Goal: Feedback & Contribution: Submit feedback/report problem

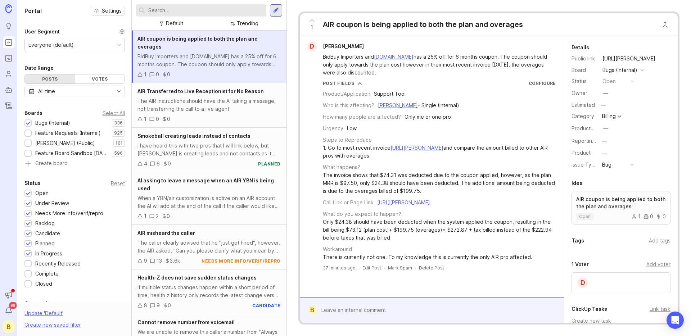
click at [383, 189] on div "The invoice shows that $74.31 was deducted due to the coupon applied, however, …" at bounding box center [439, 183] width 233 height 24
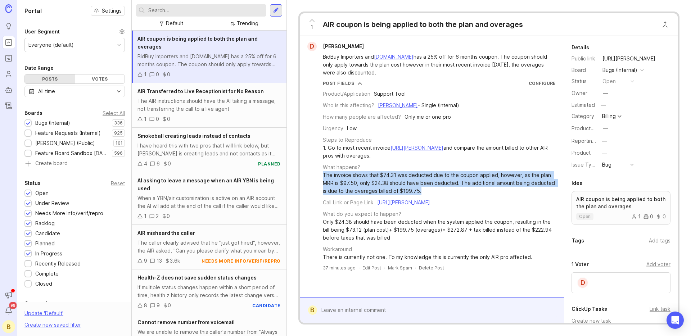
click at [383, 189] on div "The invoice shows that $74.31 was deducted due to the coupon applied, however, …" at bounding box center [439, 183] width 233 height 24
click at [437, 190] on div "The invoice shows that $74.31 was deducted due to the coupon applied, however, …" at bounding box center [439, 183] width 233 height 24
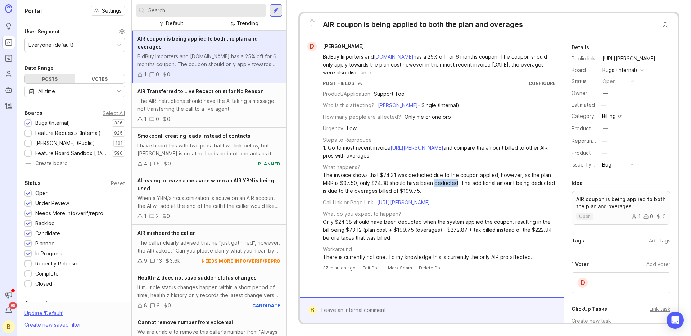
click at [437, 190] on div "The invoice shows that $74.31 was deducted due to the coupon applied, however, …" at bounding box center [439, 183] width 233 height 24
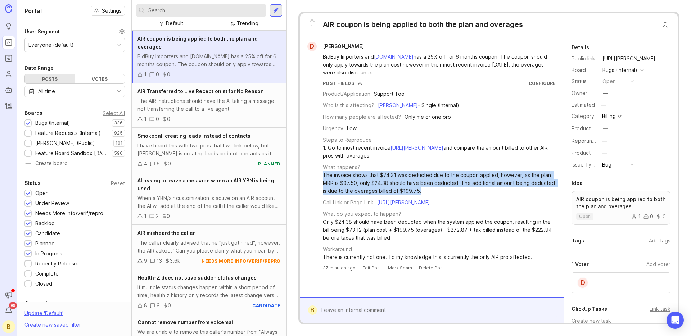
click at [437, 190] on div "The invoice shows that $74.31 was deducted due to the coupon applied, however, …" at bounding box center [439, 183] width 233 height 24
click at [482, 188] on div "The invoice shows that $74.31 was deducted due to the coupon applied, however, …" at bounding box center [439, 183] width 233 height 24
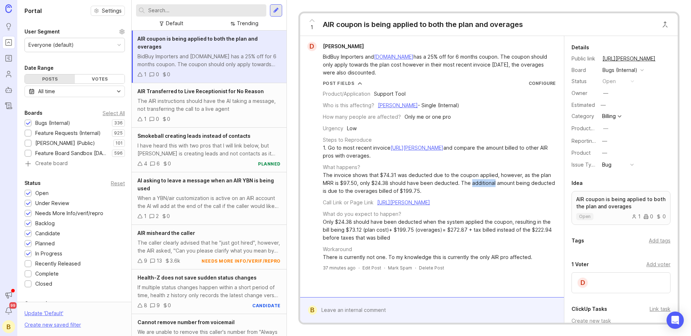
click at [482, 188] on div "The invoice shows that $74.31 was deducted due to the coupon applied, however, …" at bounding box center [439, 183] width 233 height 24
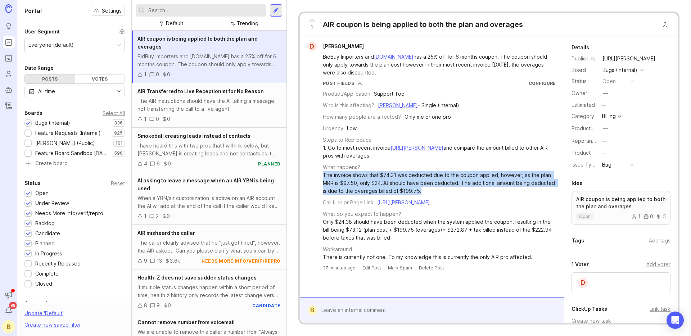
click at [482, 188] on div "The invoice shows that $74.31 was deducted due to the coupon applied, however, …" at bounding box center [439, 183] width 233 height 24
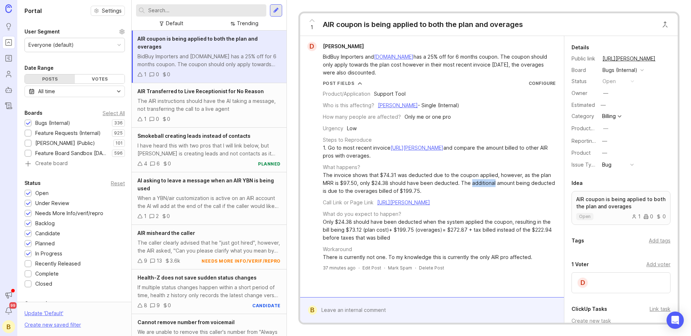
click at [482, 188] on div "The invoice shows that $74.31 was deducted due to the coupon applied, however, …" at bounding box center [439, 183] width 233 height 24
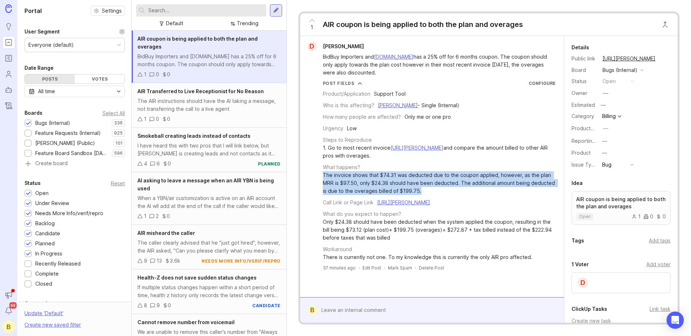
click at [482, 188] on div "The invoice shows that $74.31 was deducted due to the coupon applied, however, …" at bounding box center [439, 183] width 233 height 24
